Goal: Obtain resource: Download file/media

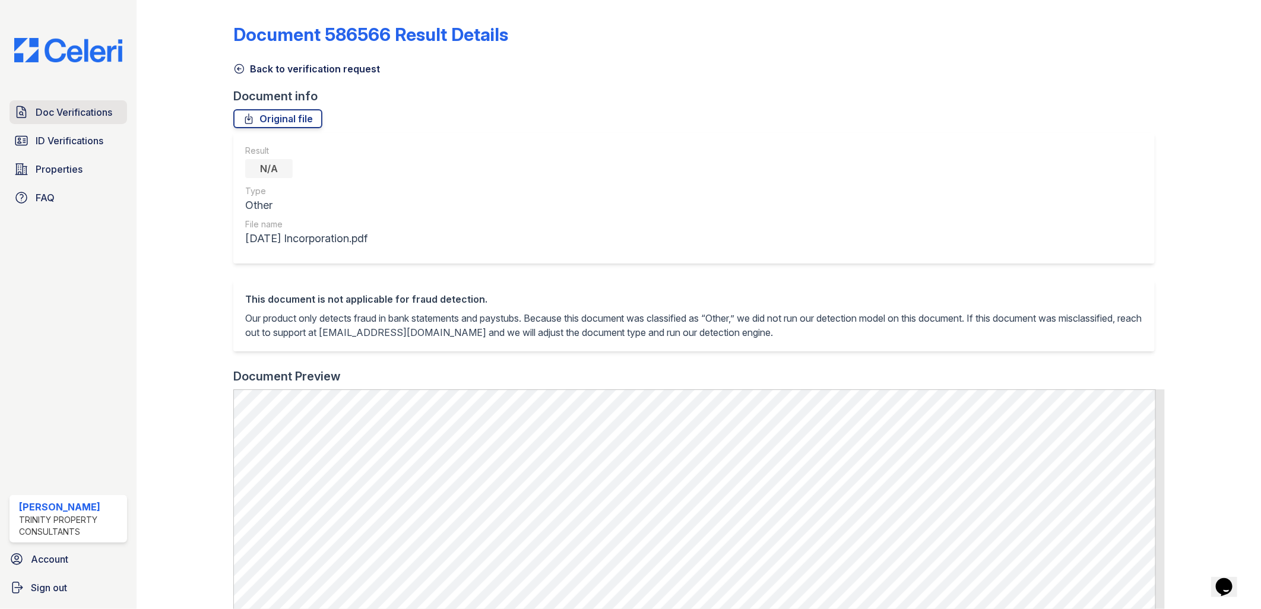
click at [83, 118] on span "Doc Verifications" at bounding box center [74, 112] width 77 height 14
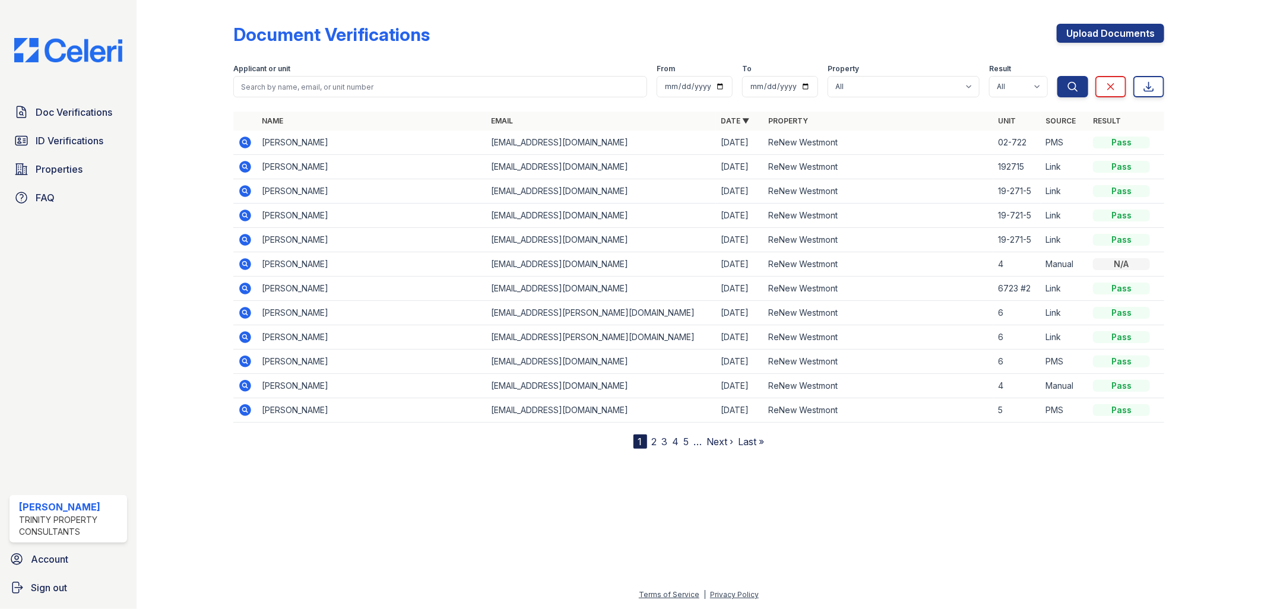
click at [243, 142] on icon at bounding box center [244, 141] width 3 height 3
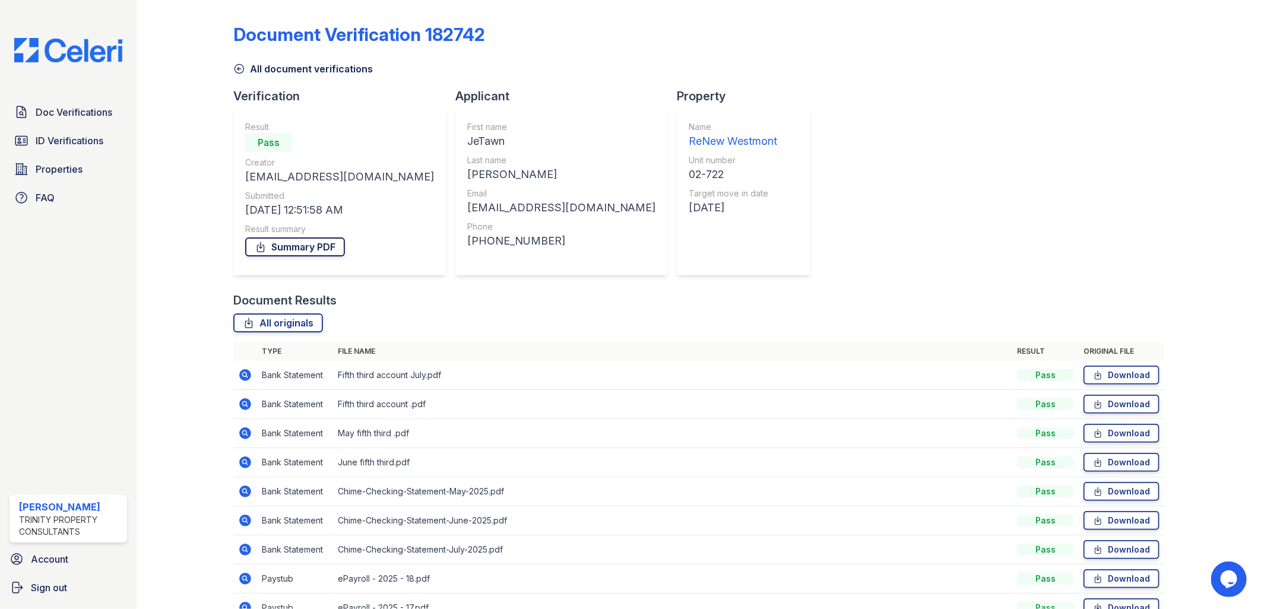
click at [328, 248] on link "Summary PDF" at bounding box center [295, 246] width 100 height 19
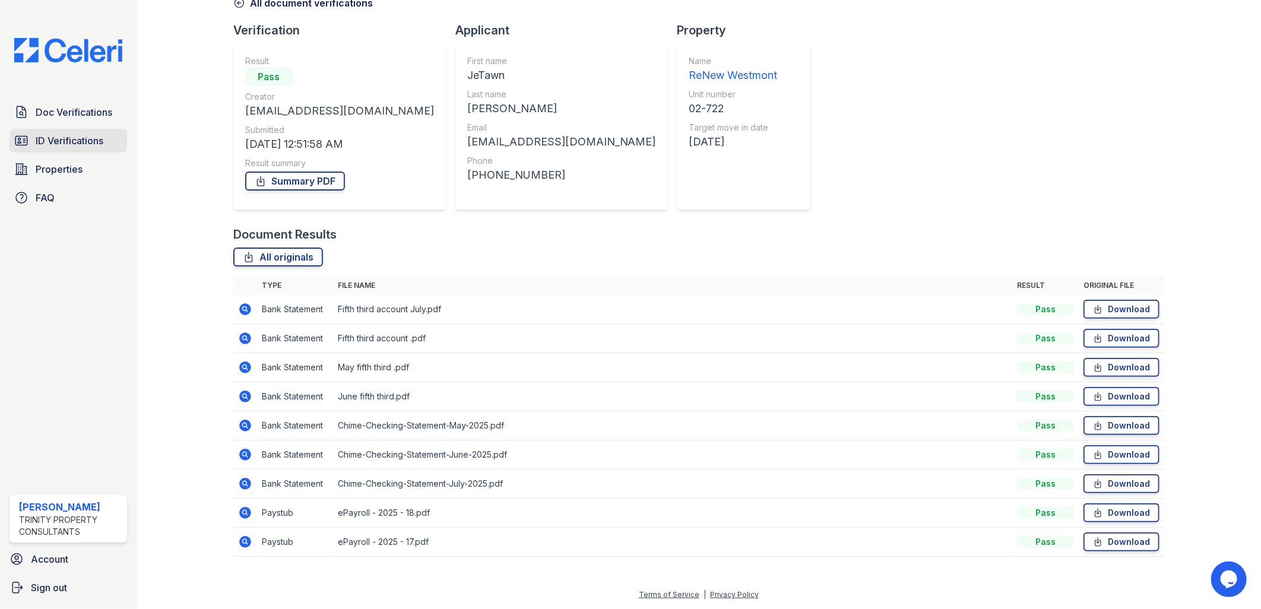
click at [61, 138] on span "ID Verifications" at bounding box center [70, 141] width 68 height 14
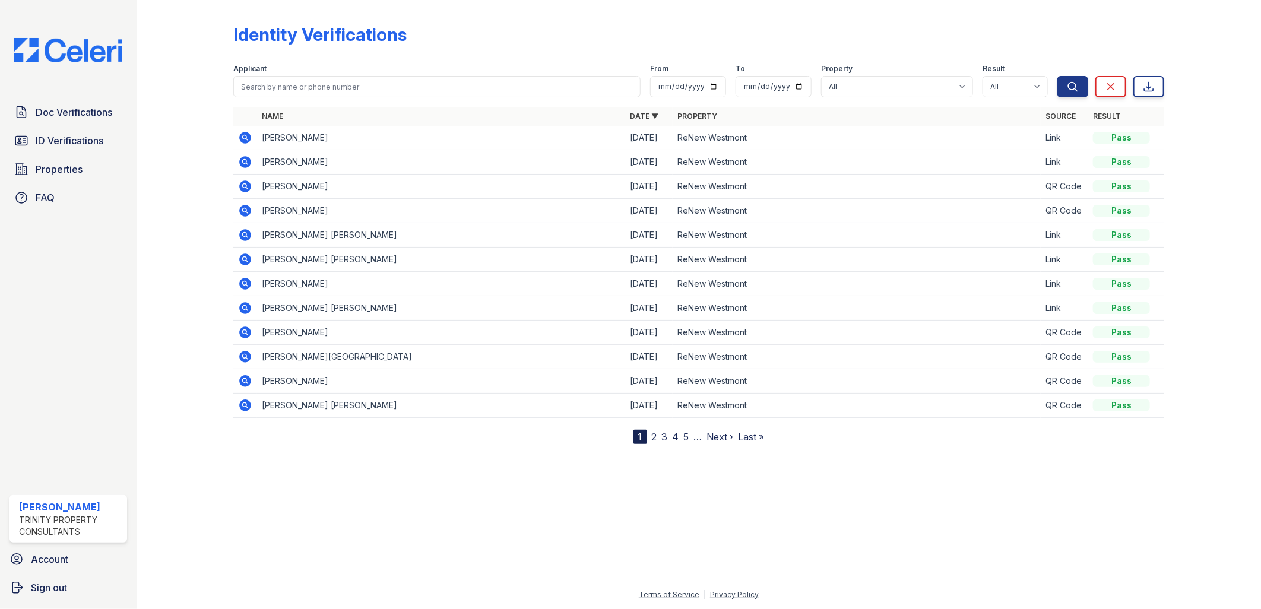
click at [247, 208] on icon at bounding box center [245, 211] width 12 height 12
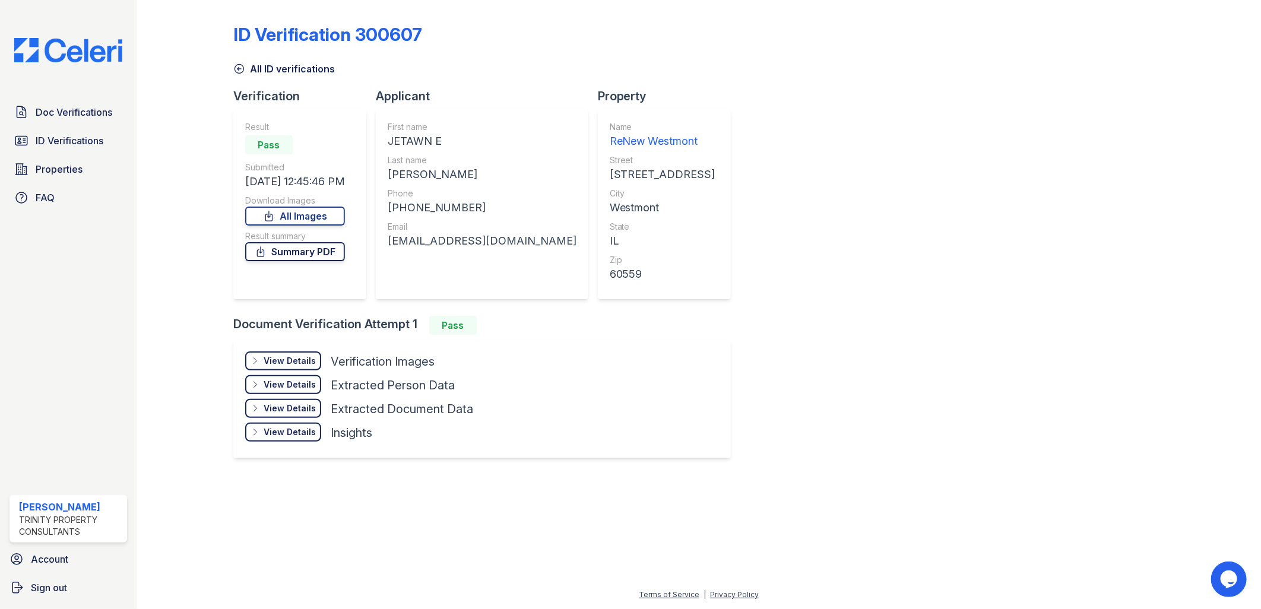
click at [324, 249] on link "Summary PDF" at bounding box center [295, 251] width 100 height 19
click at [340, 216] on link "All Images" at bounding box center [295, 216] width 100 height 19
click at [37, 111] on span "Doc Verifications" at bounding box center [74, 112] width 77 height 14
